Goal: Information Seeking & Learning: Learn about a topic

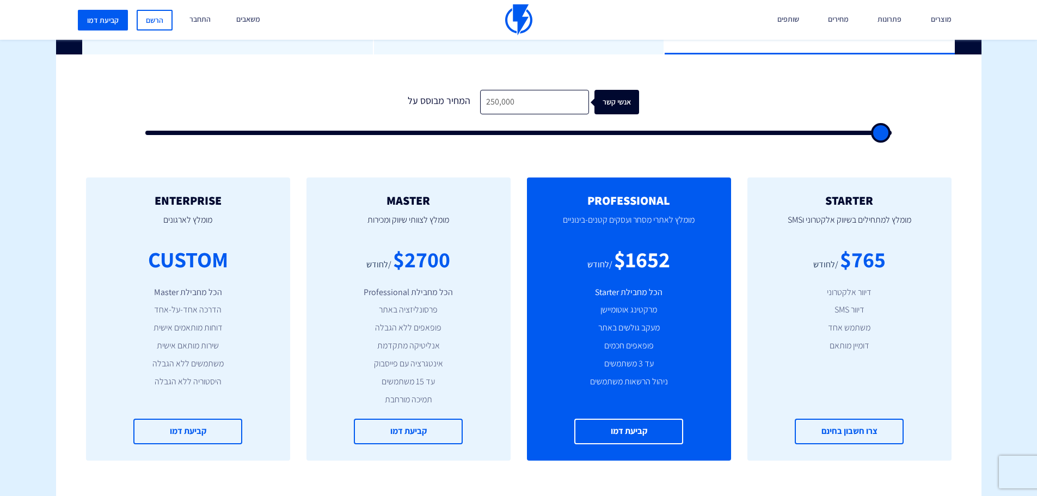
click at [490, 106] on input "250,000" at bounding box center [534, 102] width 109 height 25
type input "2"
type input "500"
type input "23"
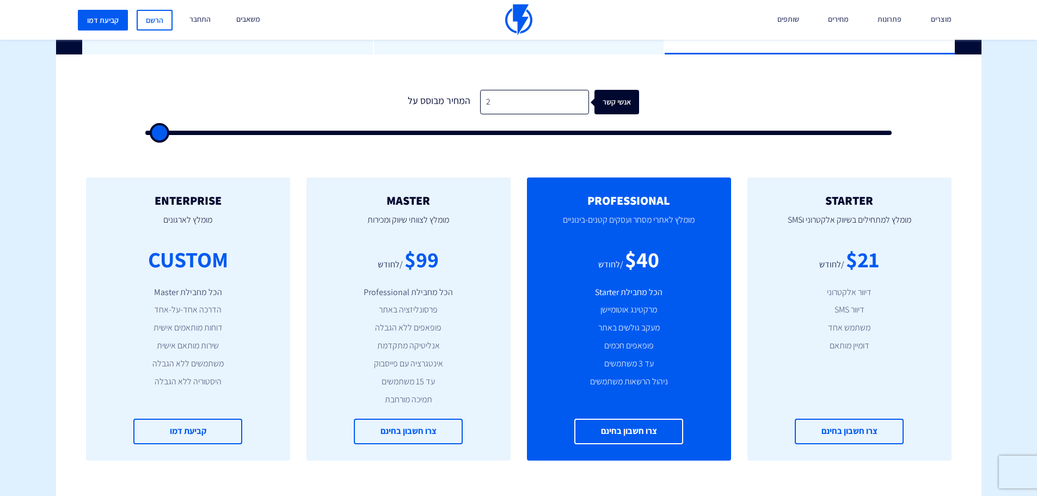
type input "500"
type input "230"
type input "500"
type input "2,305"
type input "2500"
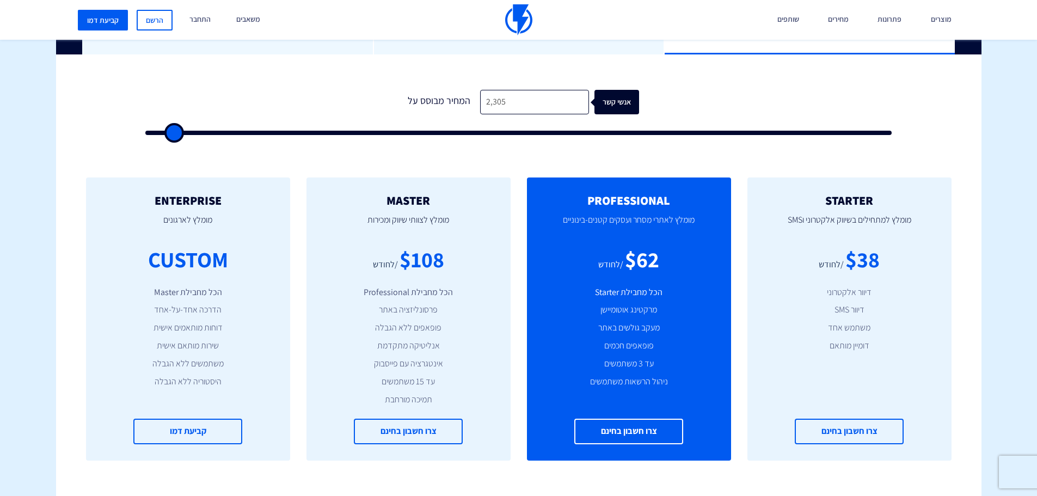
type input "23,053"
type input "23000"
type input "230,530"
type input "100000"
type input "230,530"
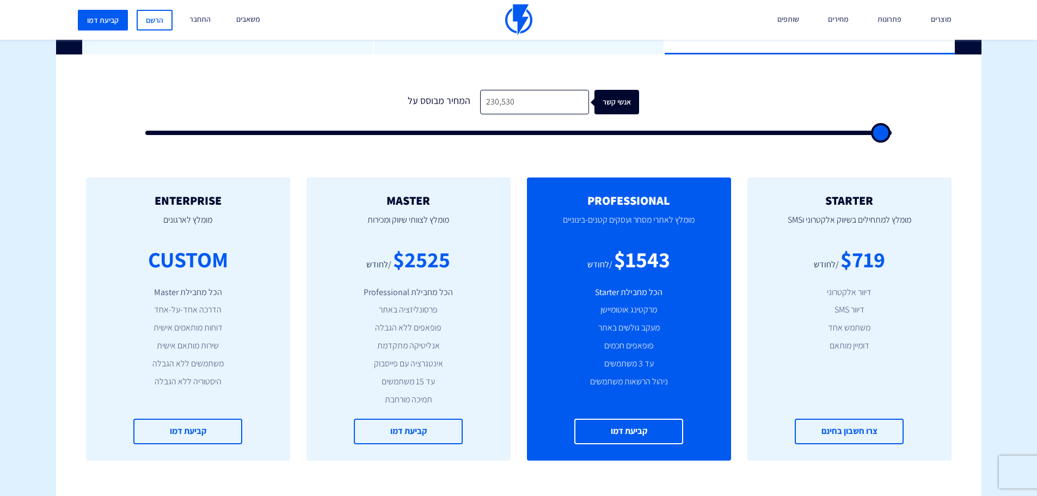
scroll to position [381, 0]
